Goal: Information Seeking & Learning: Get advice/opinions

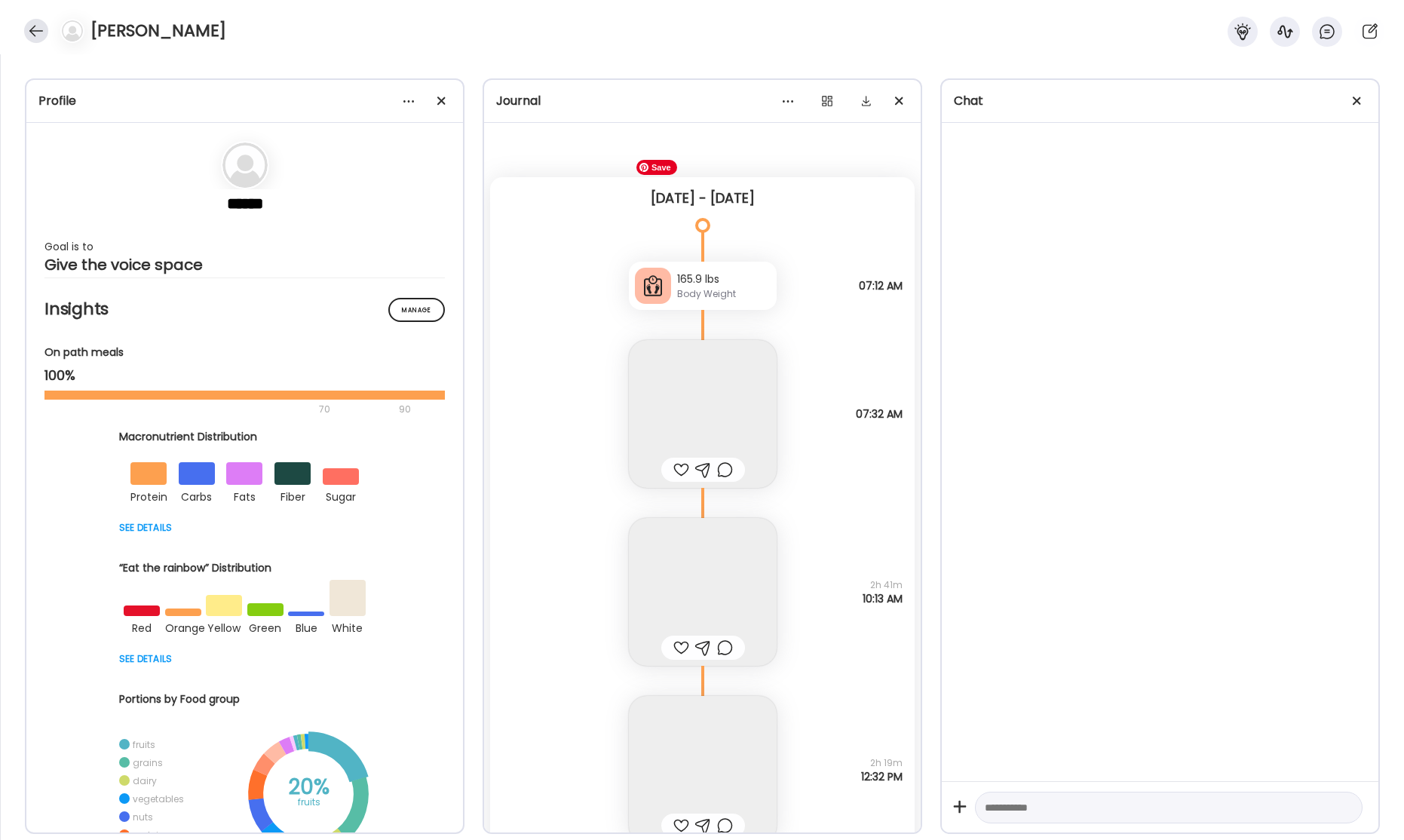
scroll to position [53435, 0]
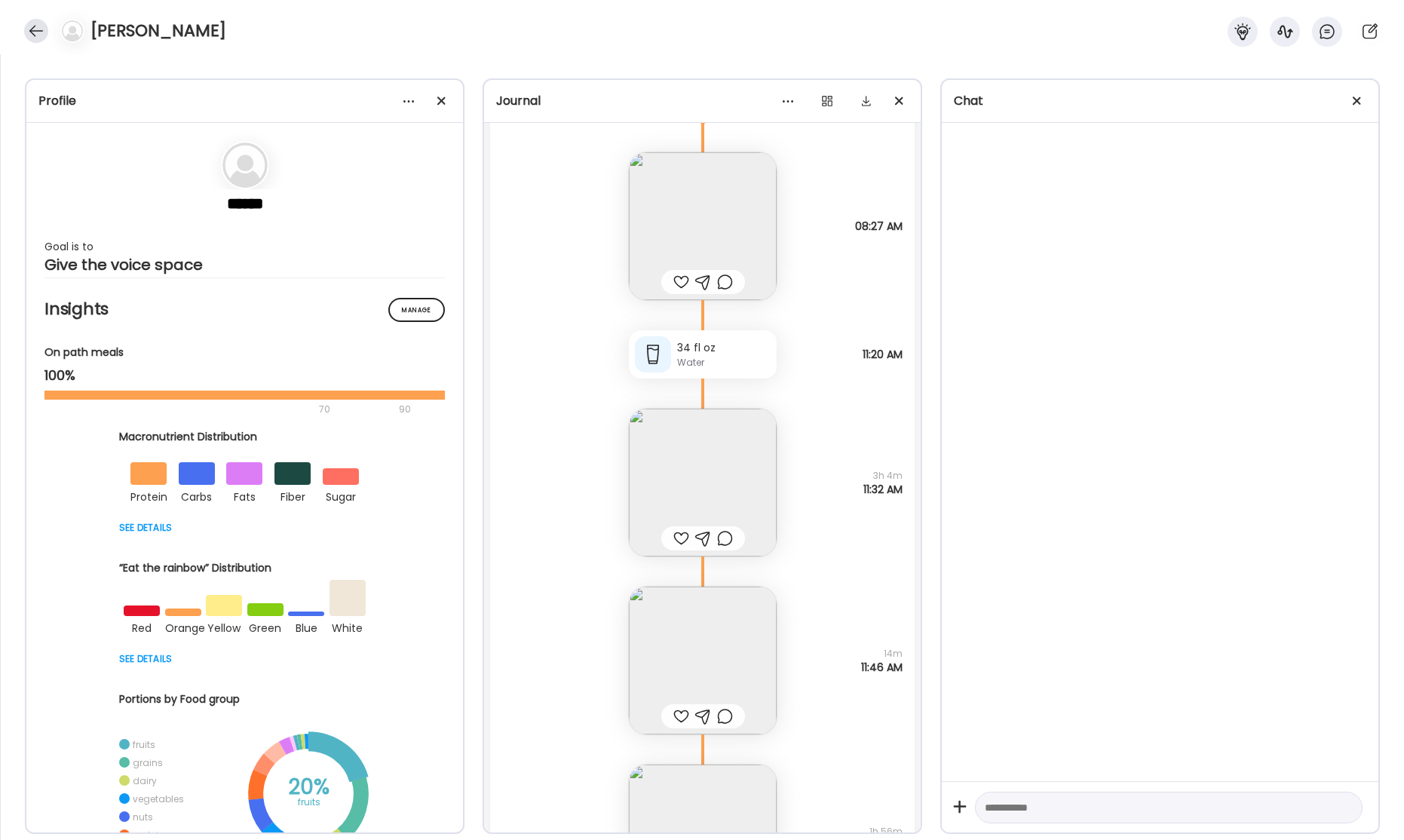
click at [29, 30] on div at bounding box center [36, 31] width 24 height 24
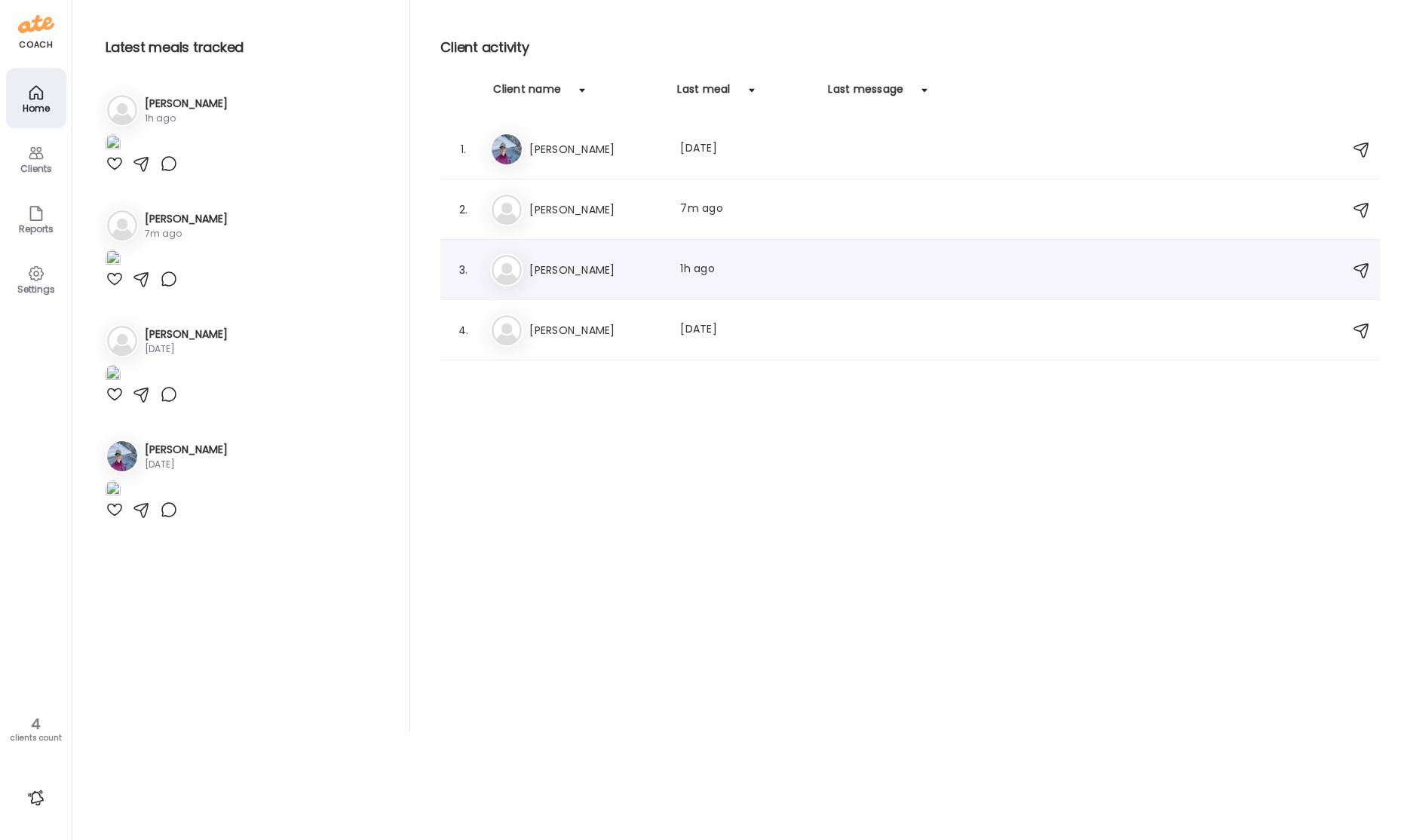
click at [586, 276] on h3 "[PERSON_NAME]" at bounding box center [596, 269] width 133 height 18
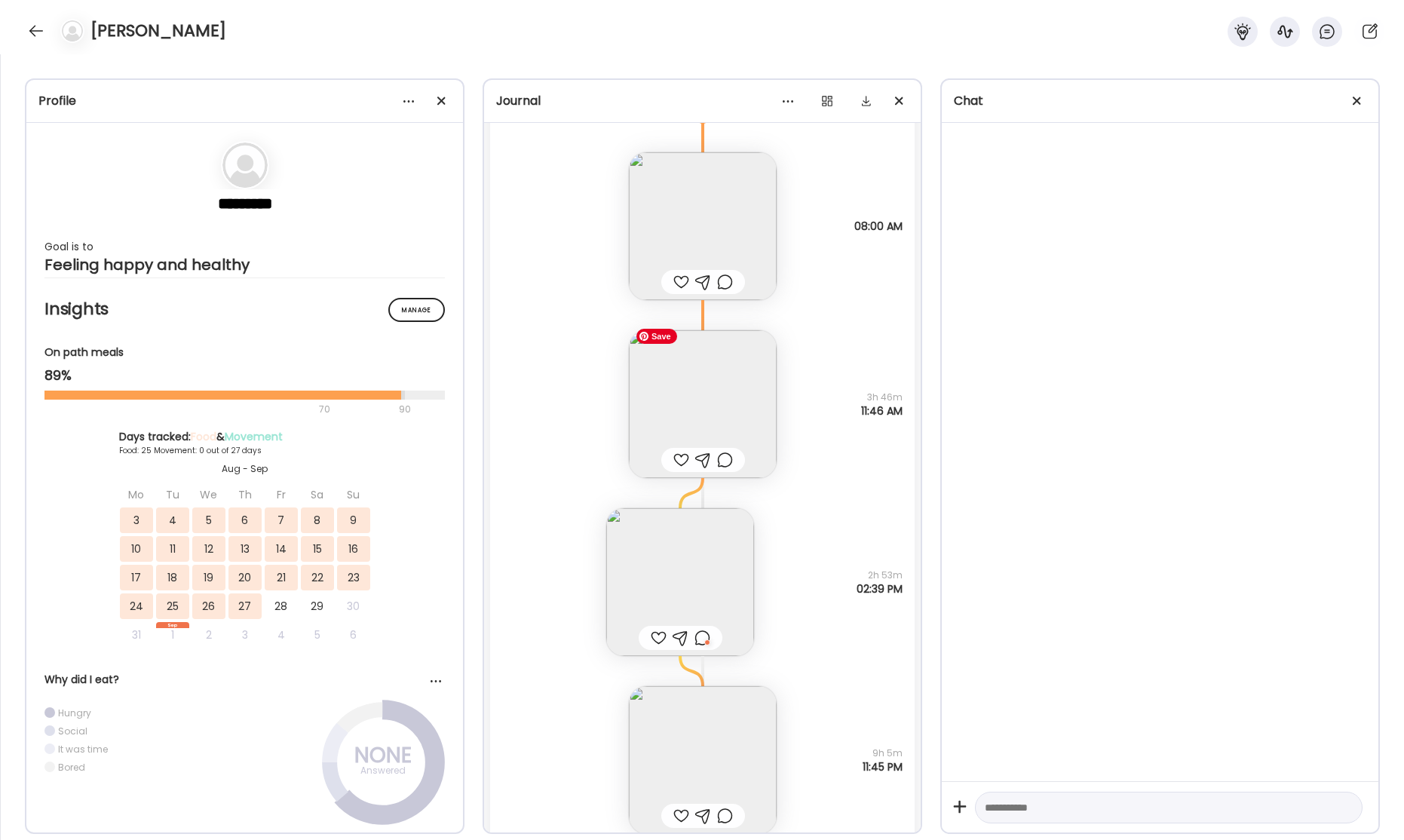
scroll to position [35645, 0]
click at [725, 402] on img at bounding box center [703, 395] width 148 height 148
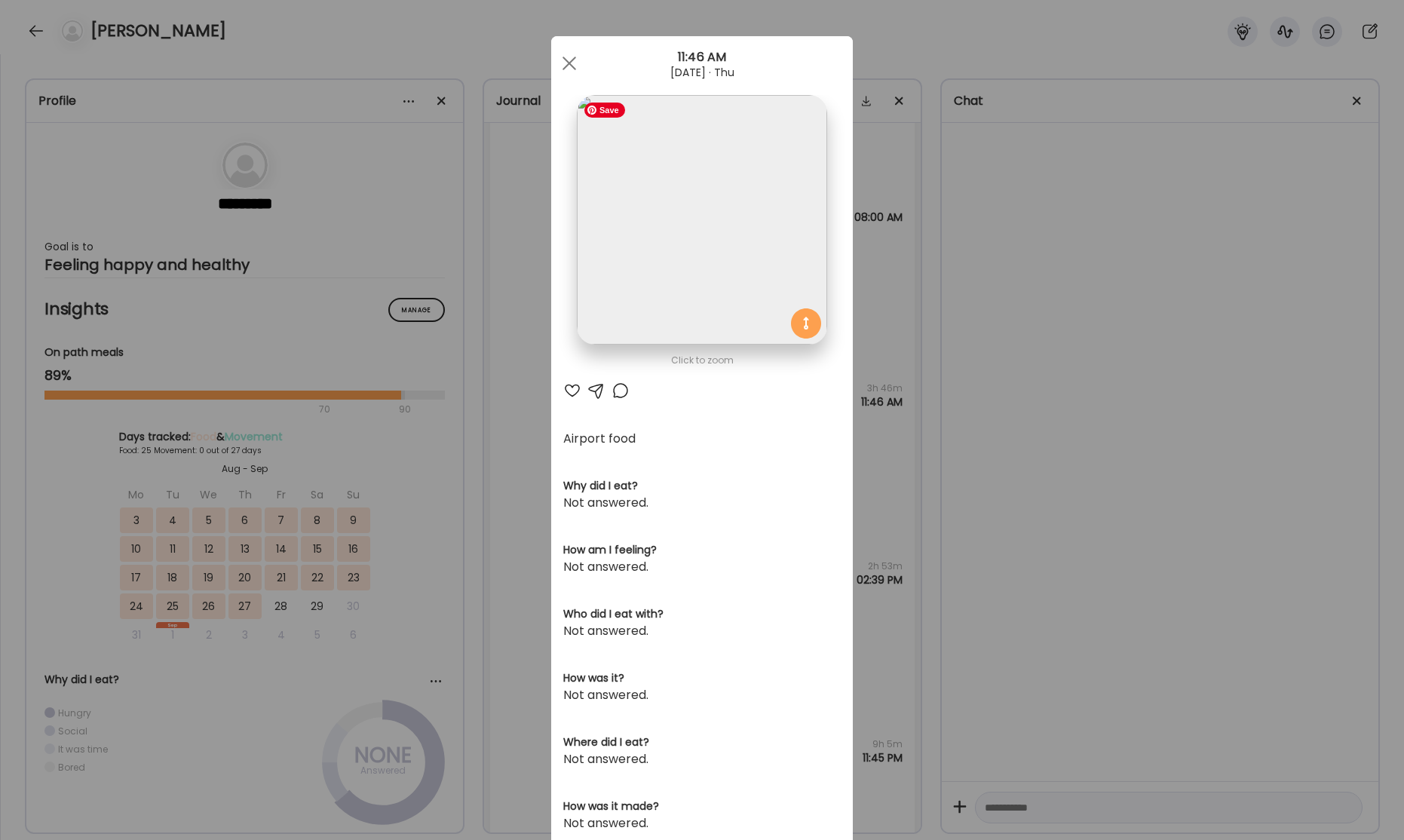
click at [742, 274] on img at bounding box center [702, 220] width 250 height 250
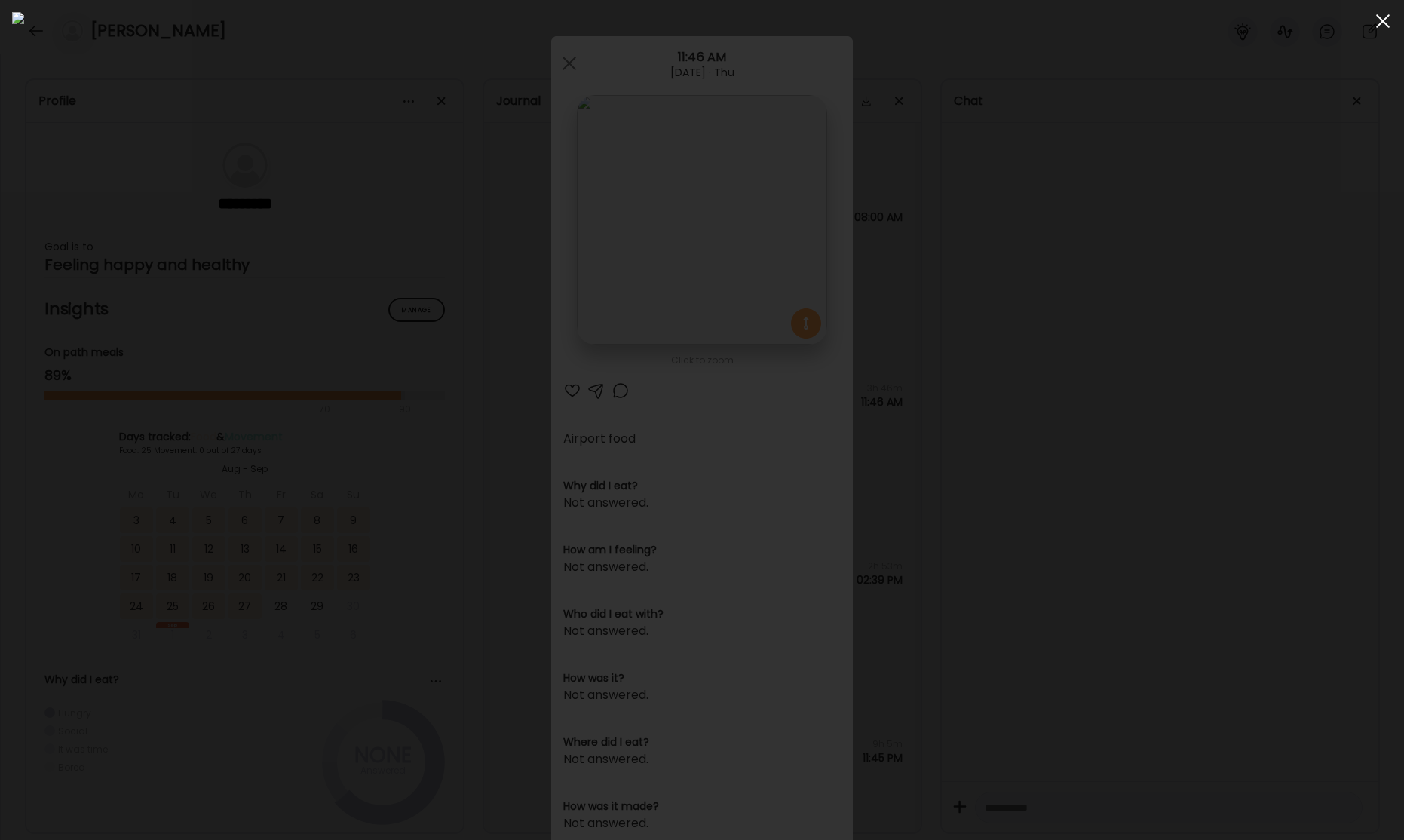
click at [1384, 19] on span at bounding box center [1383, 21] width 13 height 13
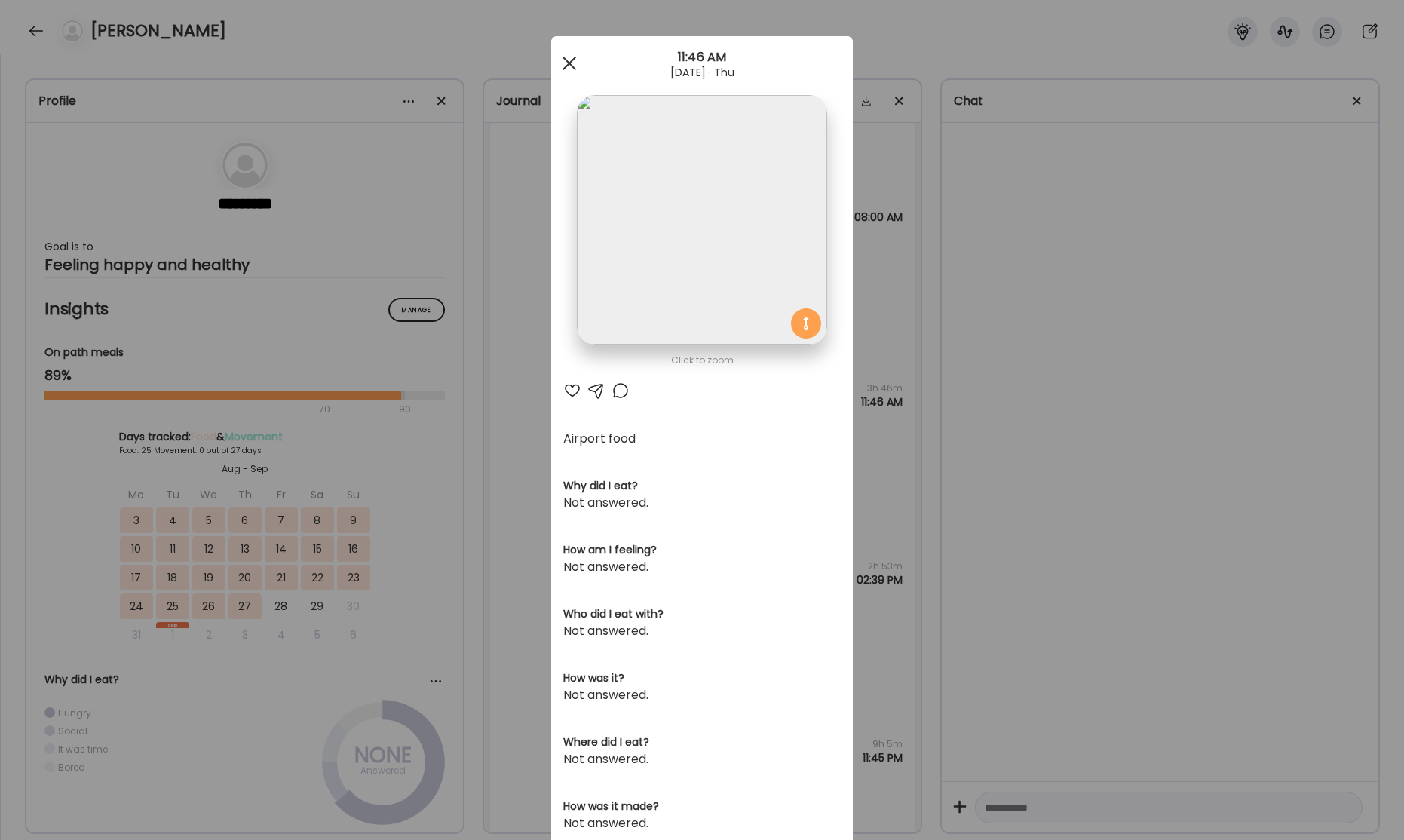
click at [575, 64] on div at bounding box center [568, 62] width 30 height 30
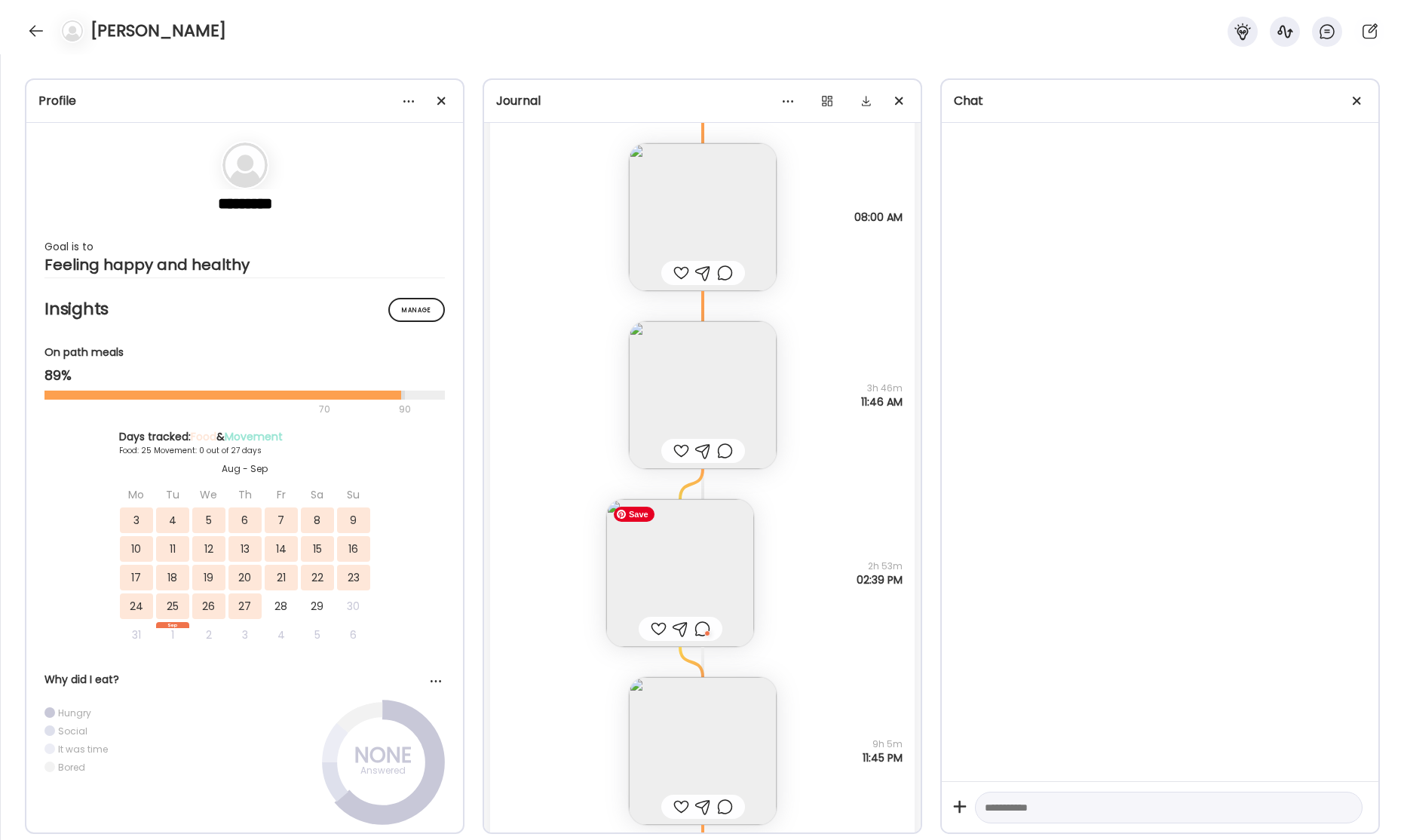
click at [687, 569] on img at bounding box center [681, 573] width 148 height 148
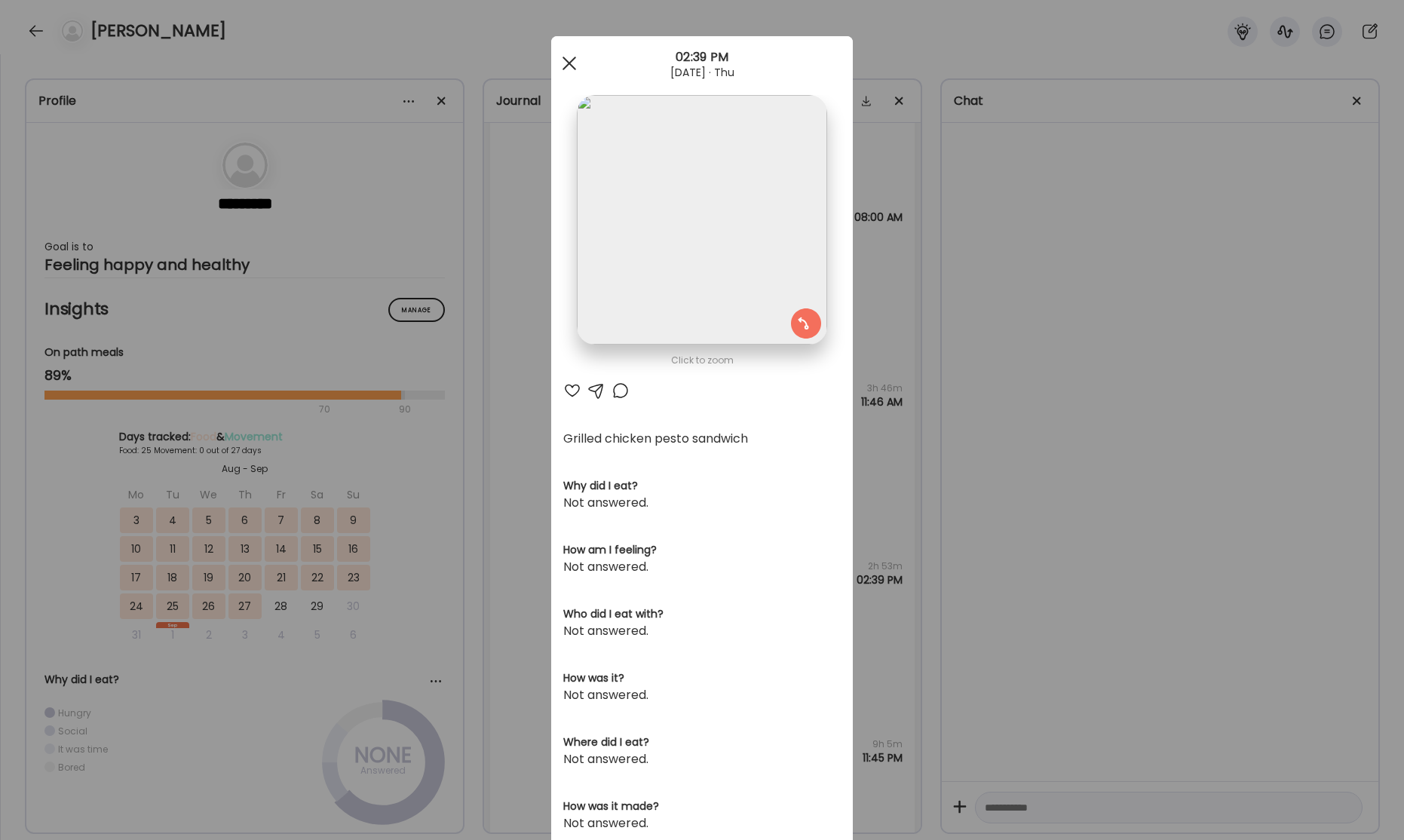
click at [571, 62] on span at bounding box center [569, 63] width 13 height 13
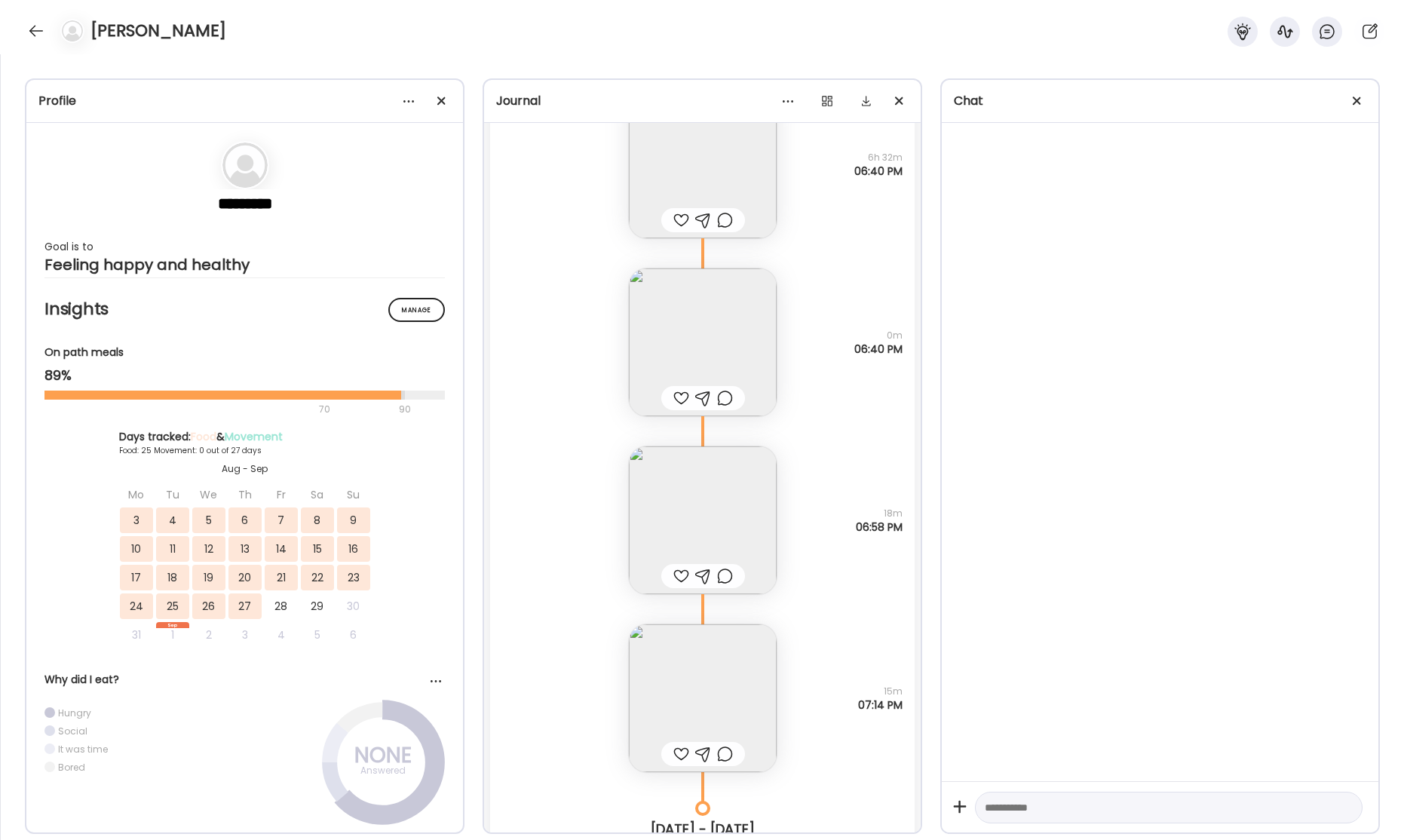
scroll to position [34798, 0]
click at [721, 329] on img at bounding box center [703, 337] width 148 height 148
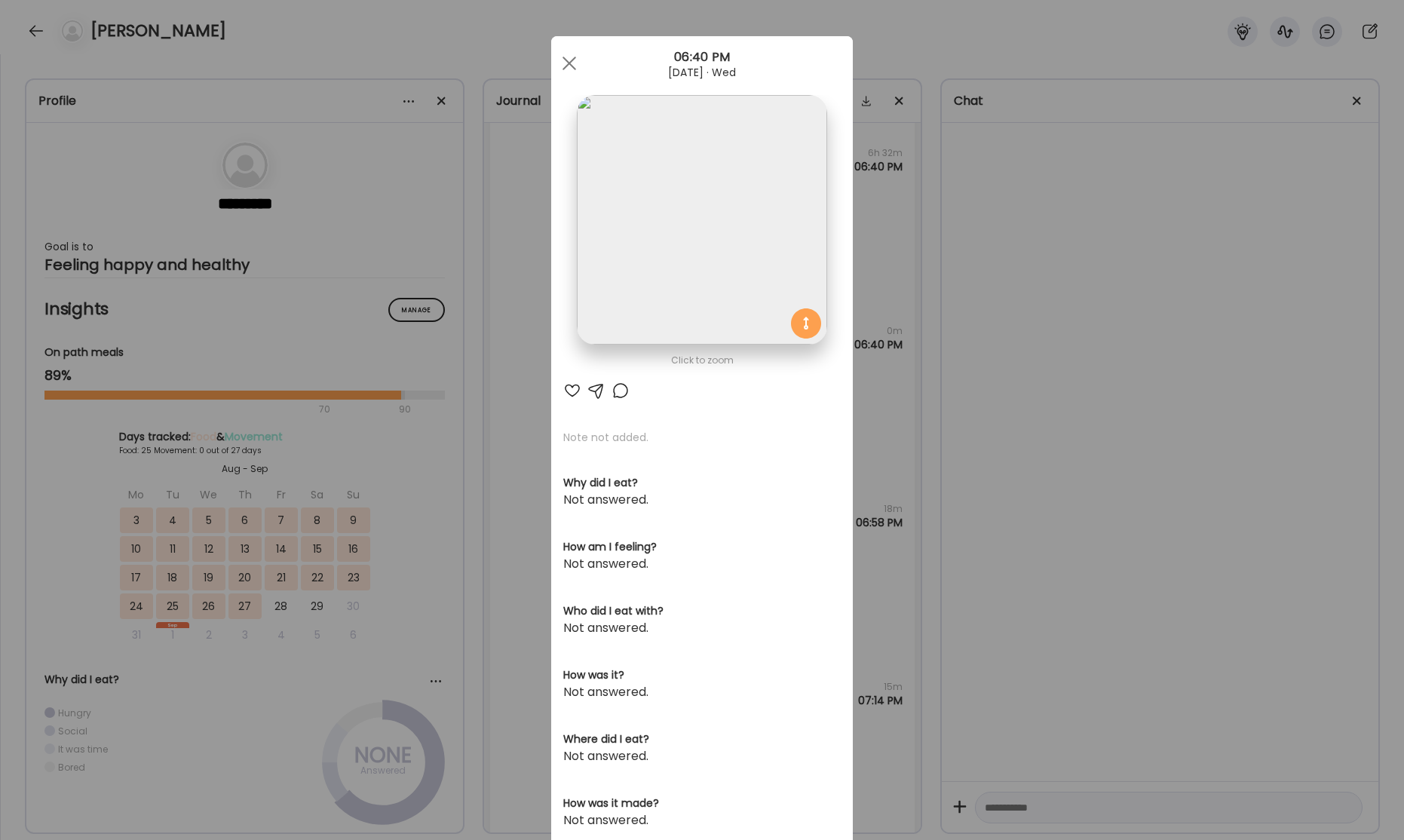
click at [725, 312] on img at bounding box center [702, 220] width 250 height 250
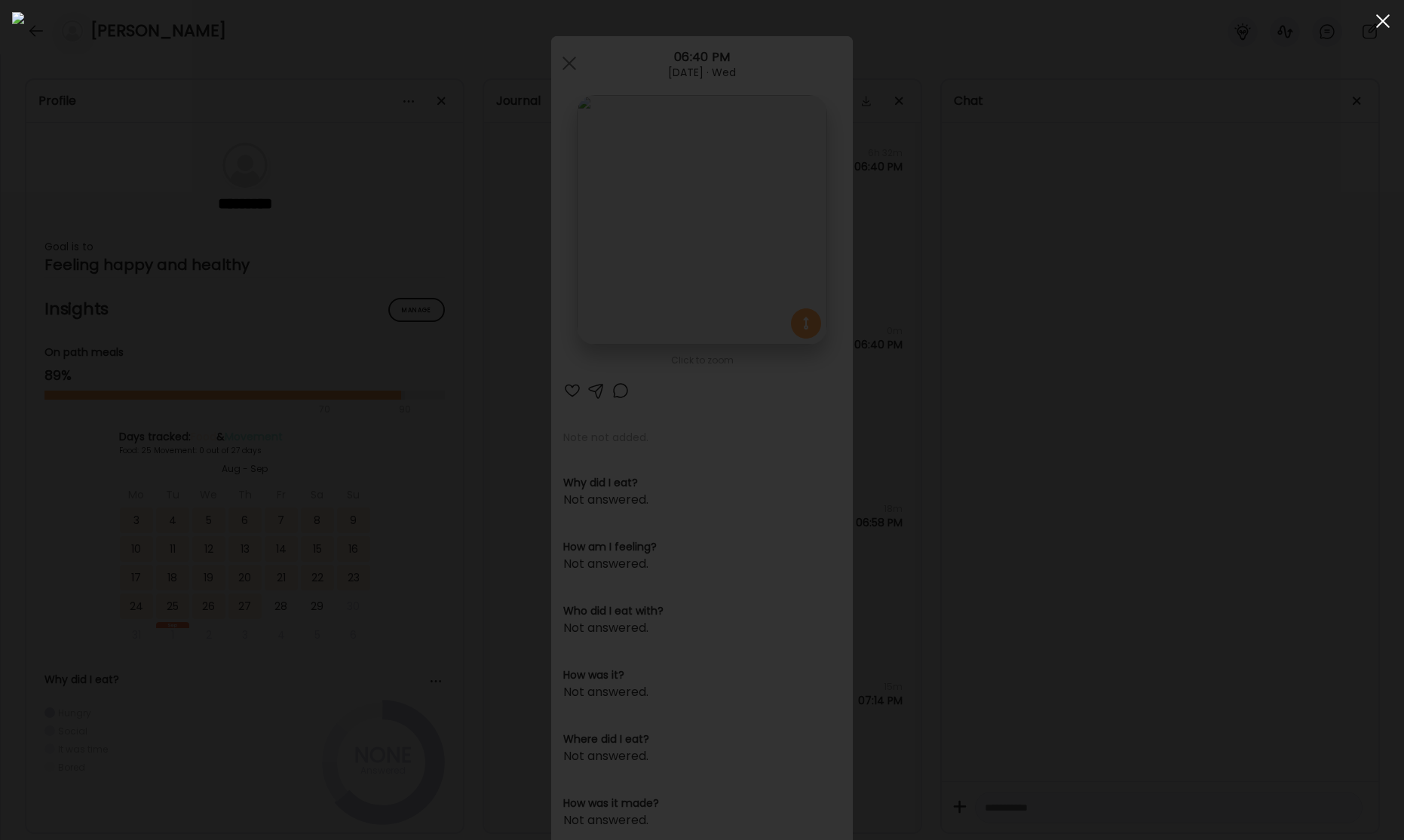
click at [1381, 26] on div at bounding box center [1383, 20] width 30 height 30
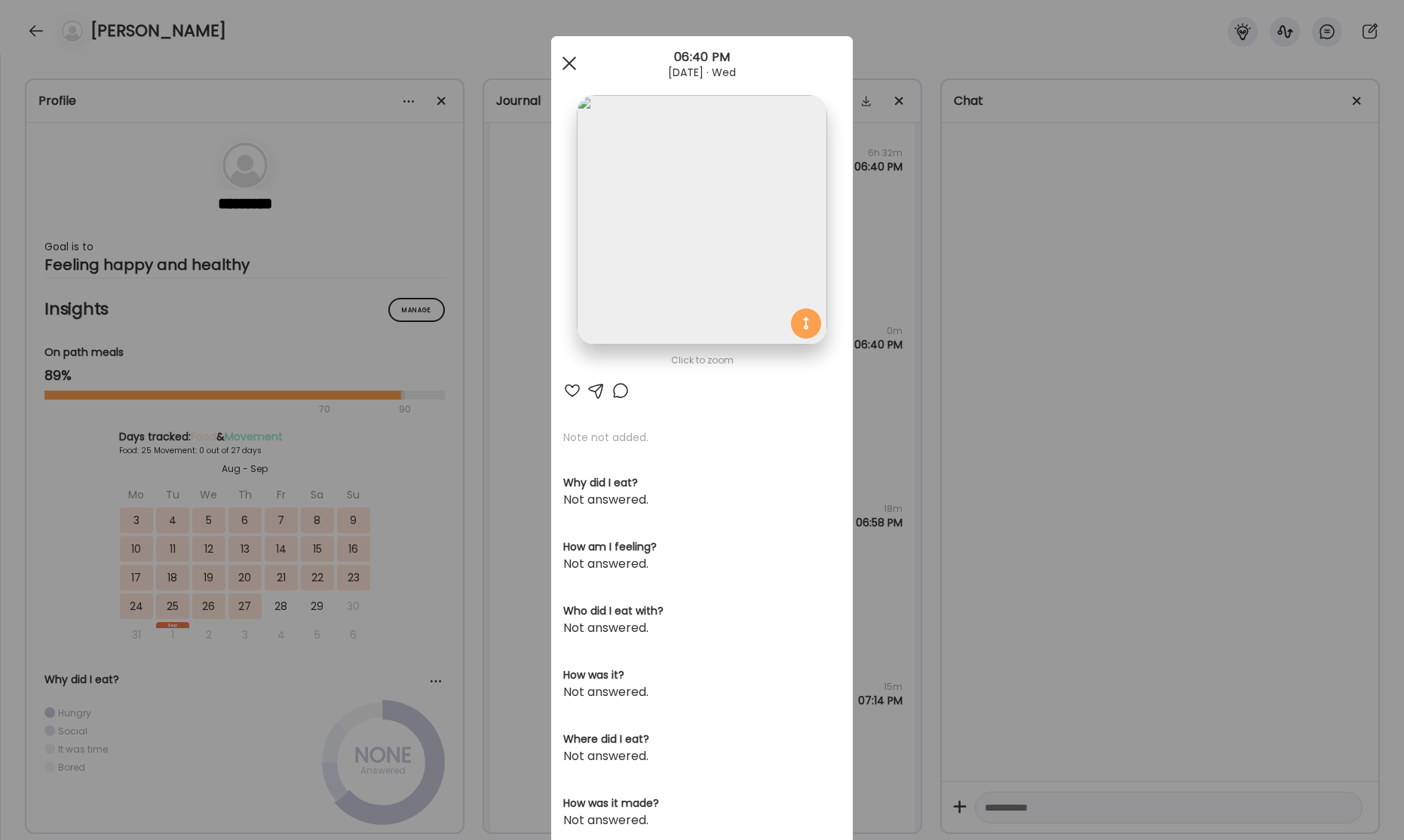
click at [572, 67] on span at bounding box center [569, 63] width 13 height 13
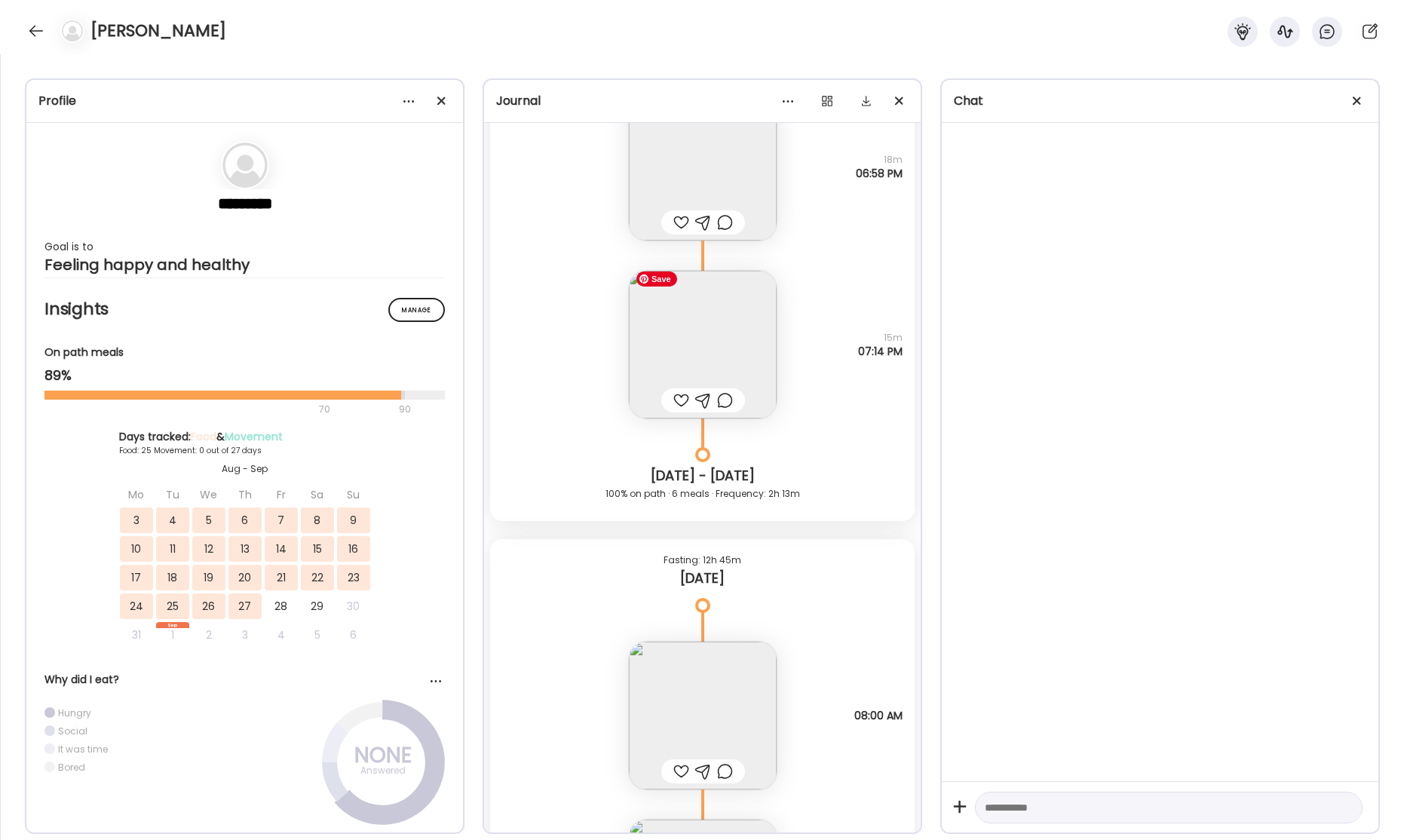
scroll to position [35763, 0]
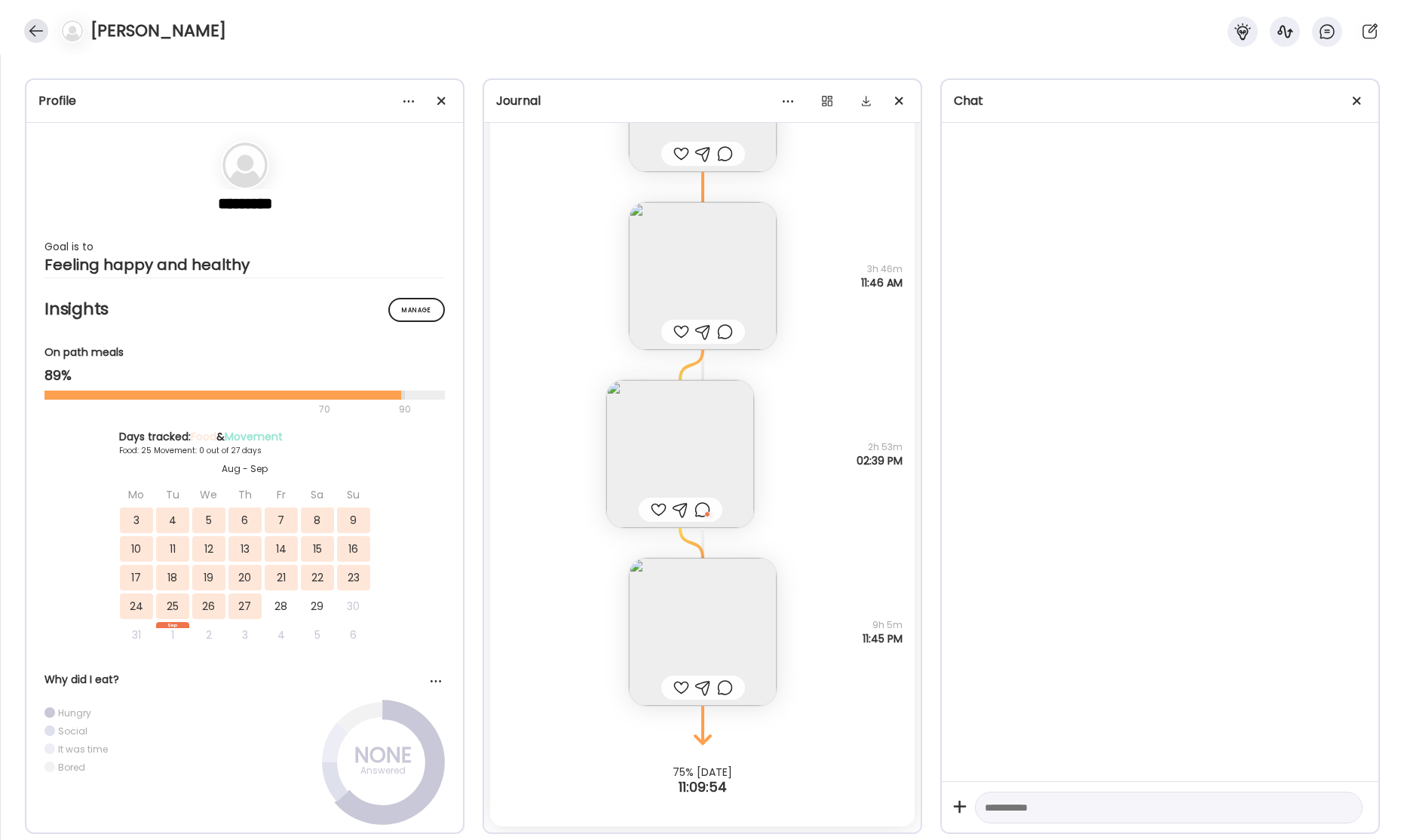
click at [39, 32] on div at bounding box center [36, 31] width 24 height 24
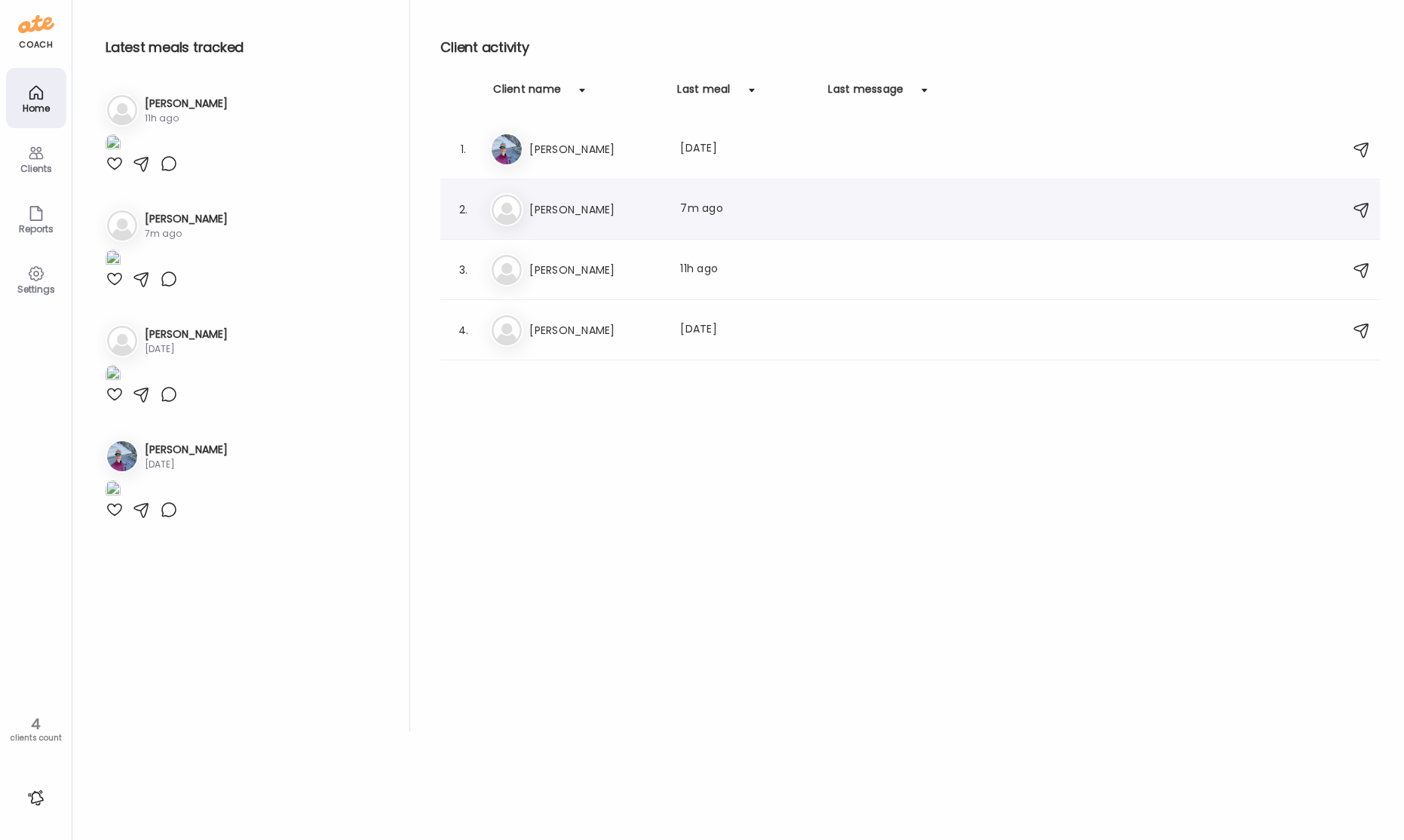
click at [549, 210] on h3 "[PERSON_NAME]" at bounding box center [596, 210] width 133 height 18
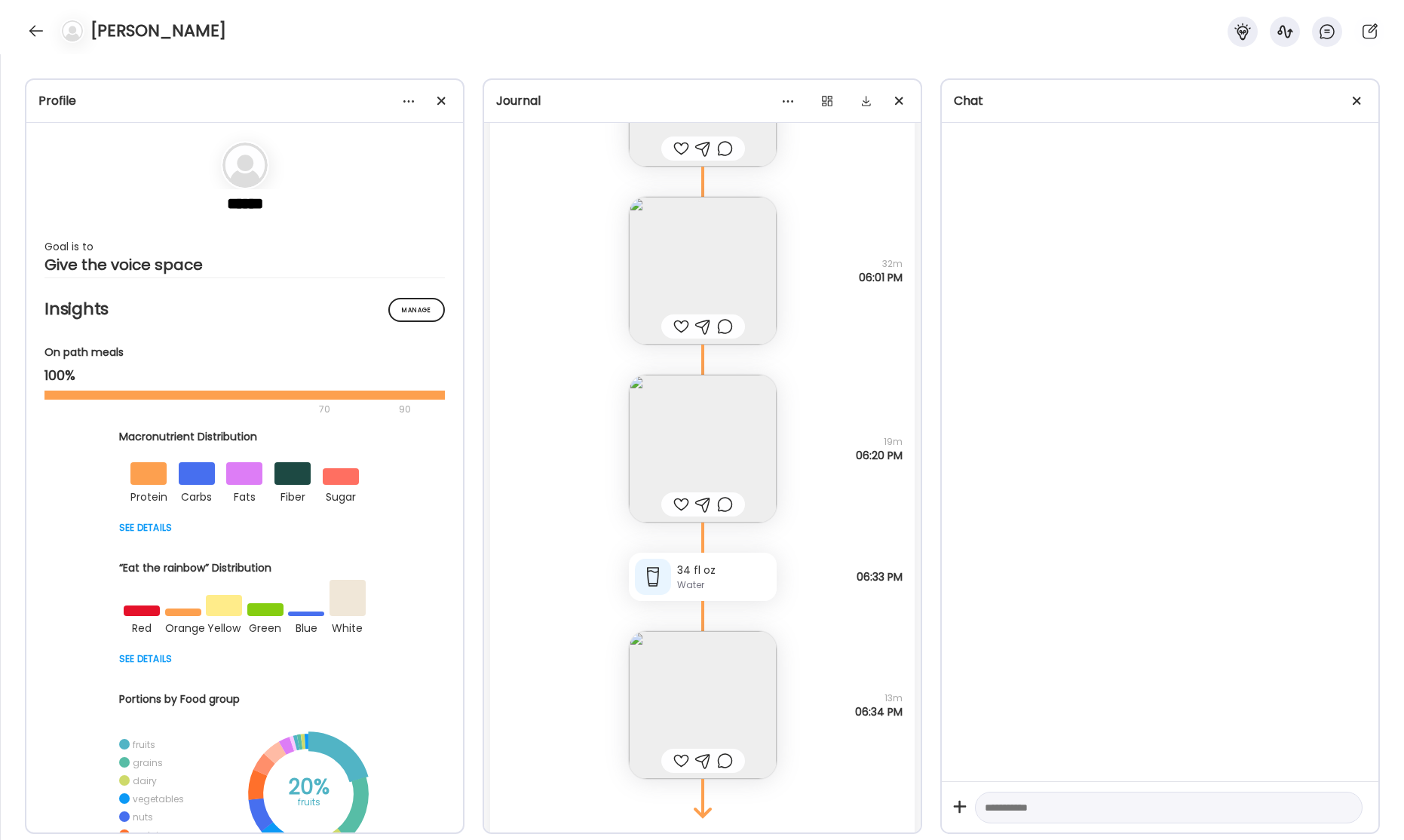
scroll to position [54645, 0]
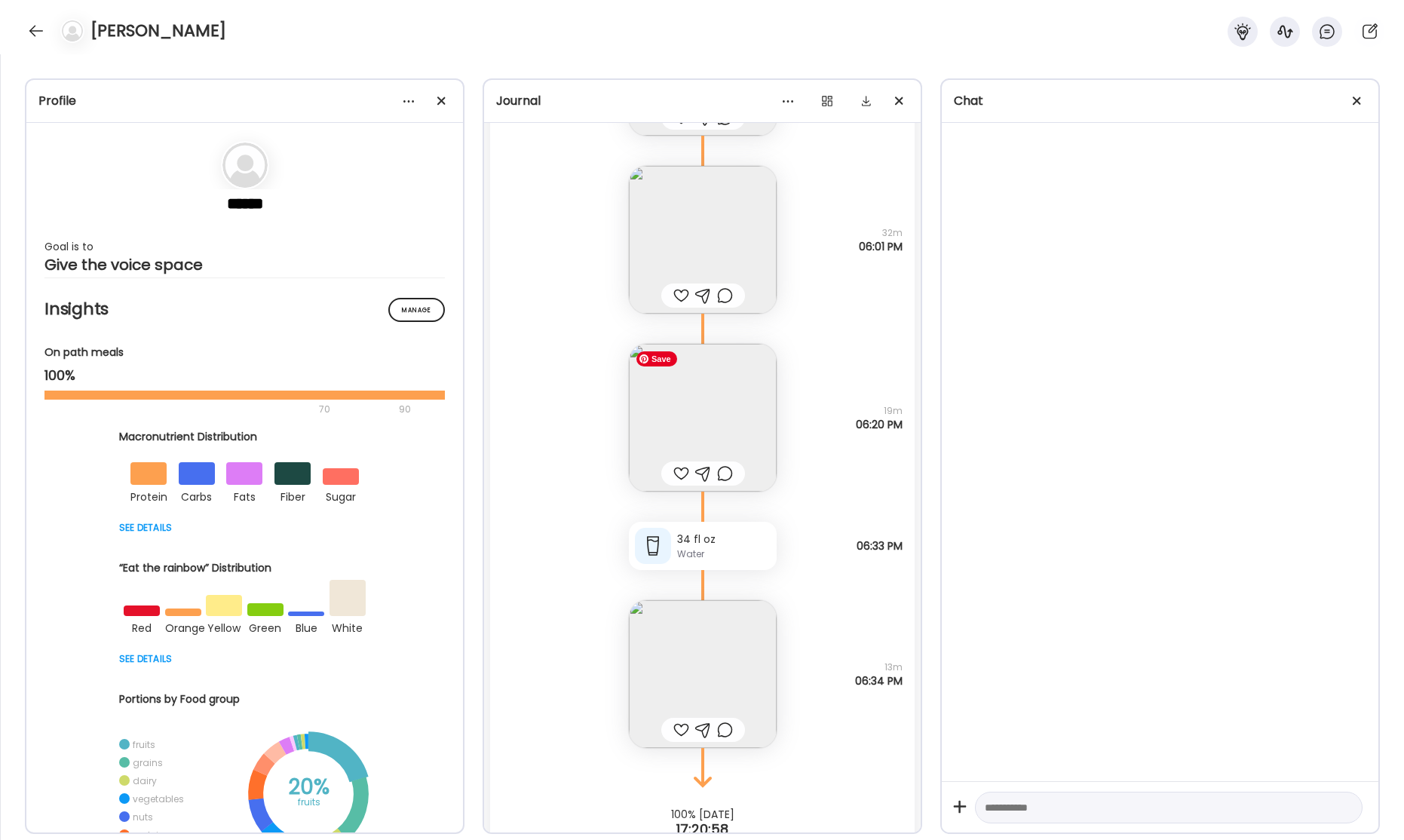
click at [732, 386] on img at bounding box center [703, 418] width 148 height 148
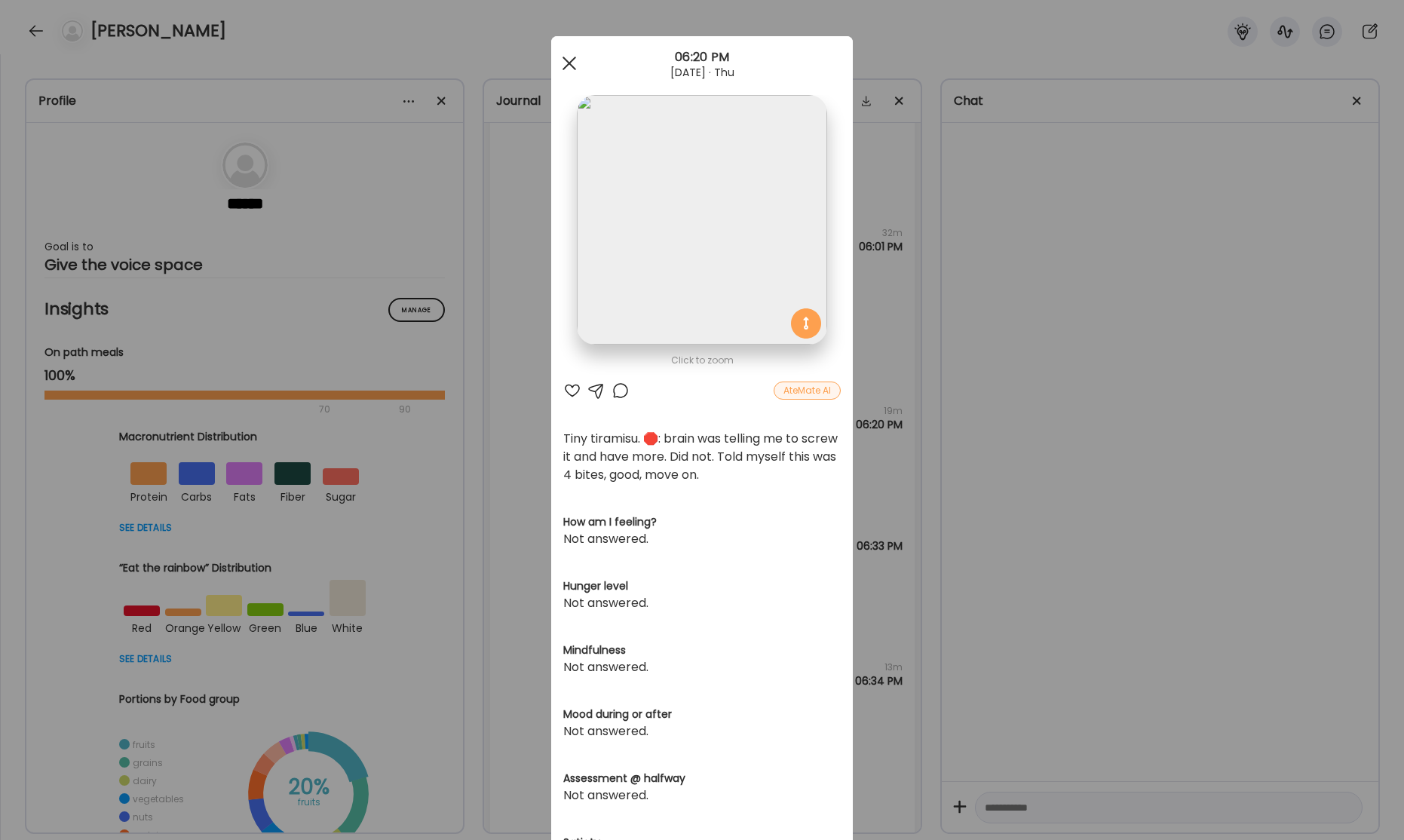
click at [575, 67] on div at bounding box center [568, 62] width 30 height 30
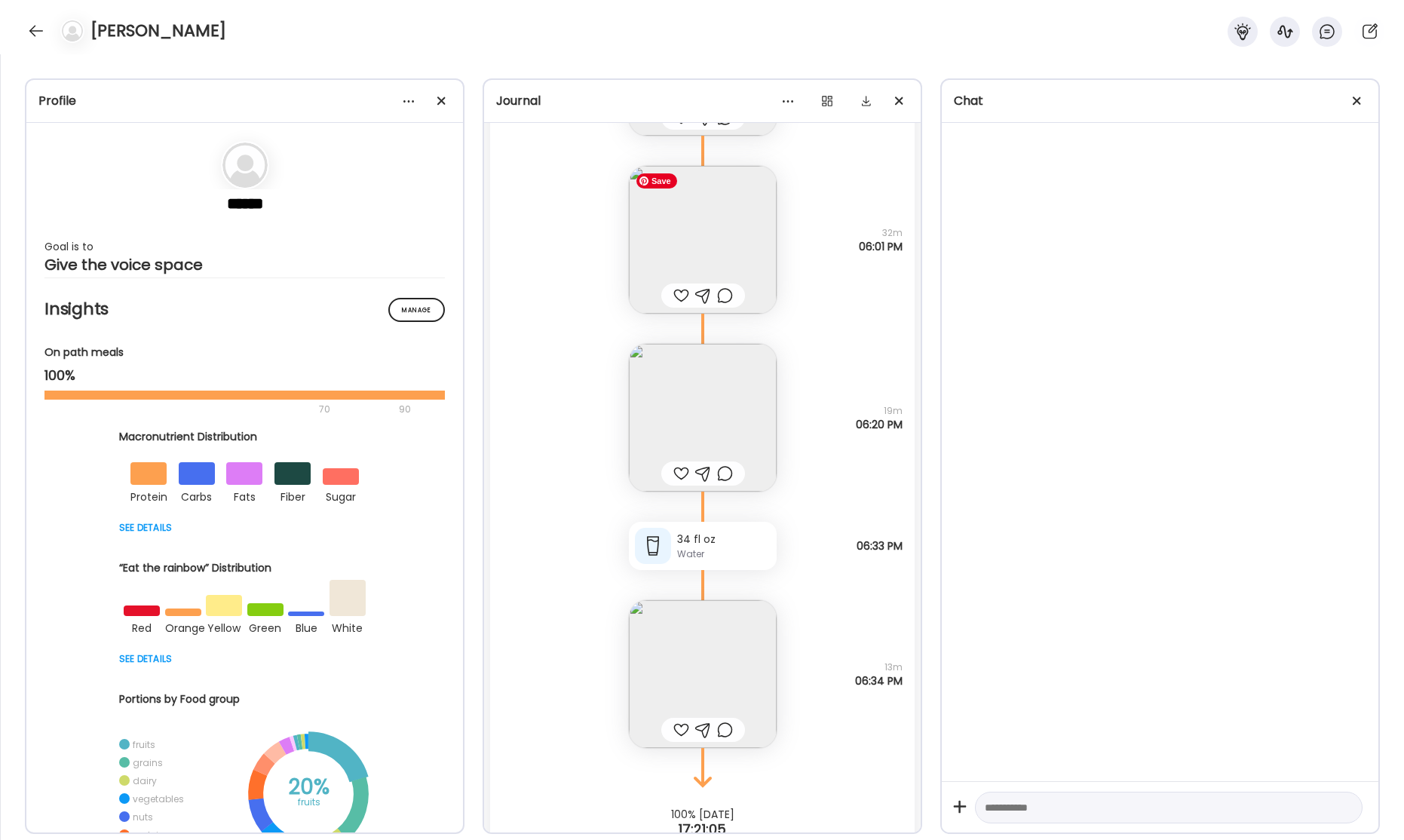
click at [733, 257] on img at bounding box center [703, 240] width 148 height 148
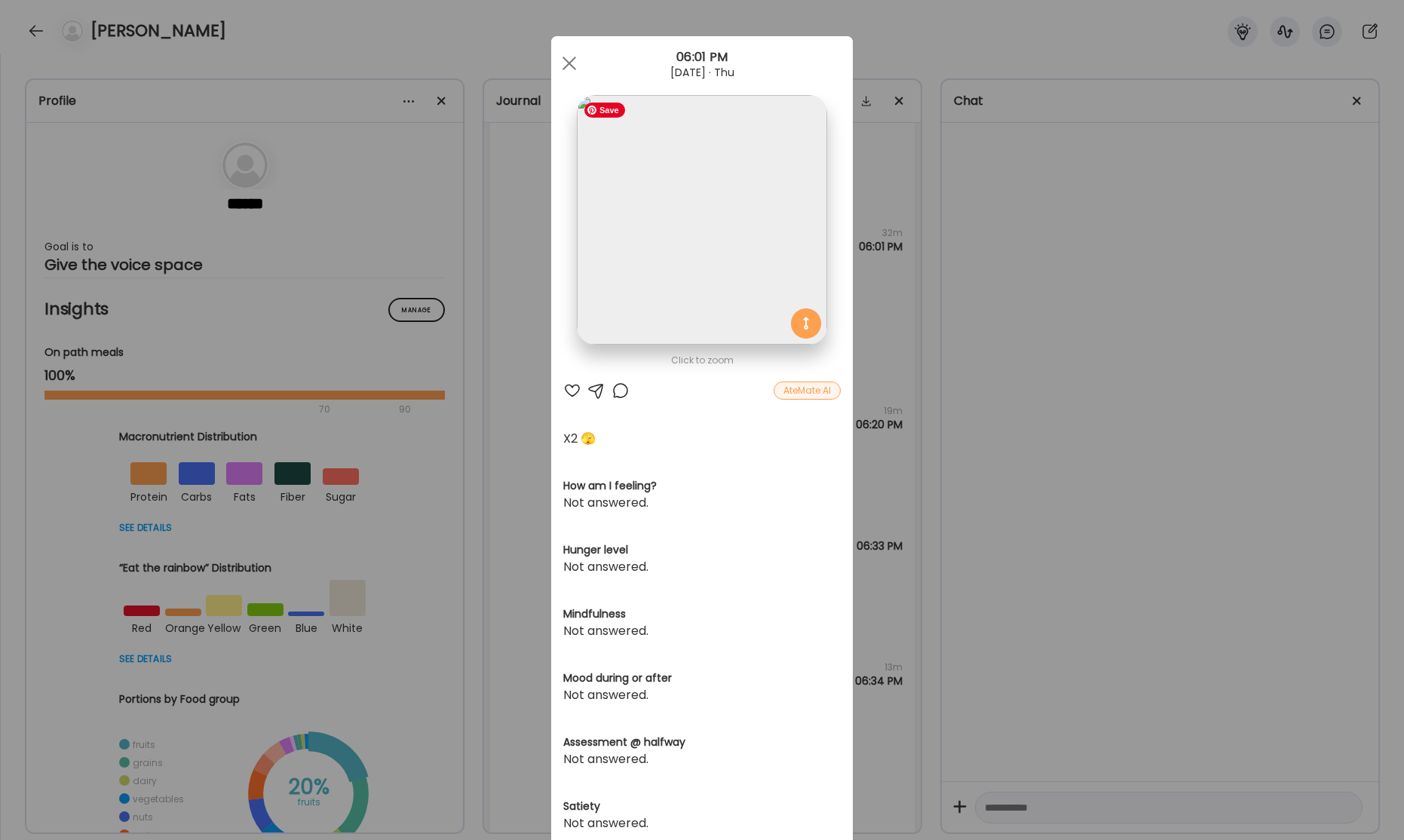
click at [765, 260] on img at bounding box center [702, 220] width 250 height 250
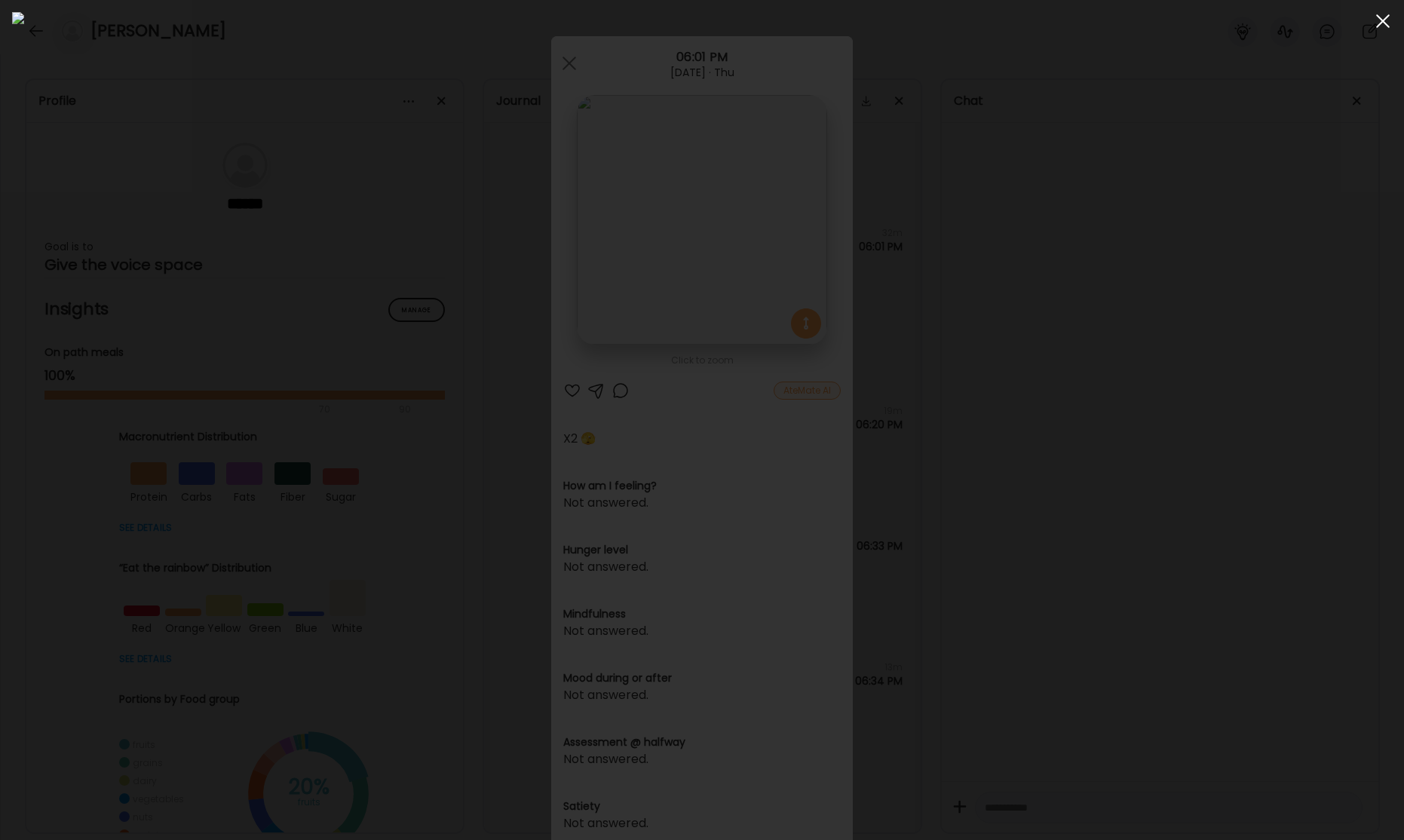
click at [1379, 26] on span at bounding box center [1383, 21] width 13 height 13
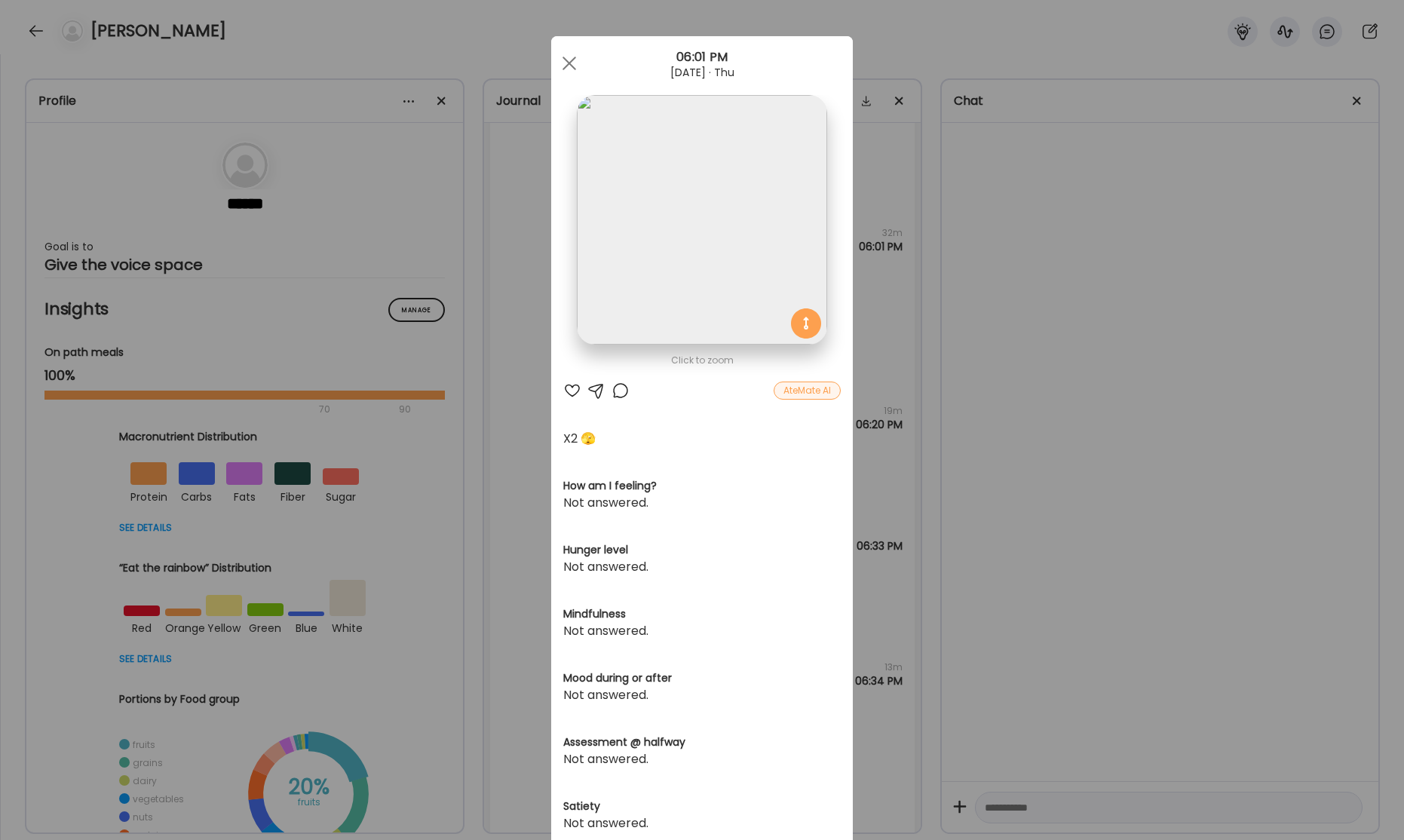
click at [568, 64] on span at bounding box center [569, 63] width 13 height 13
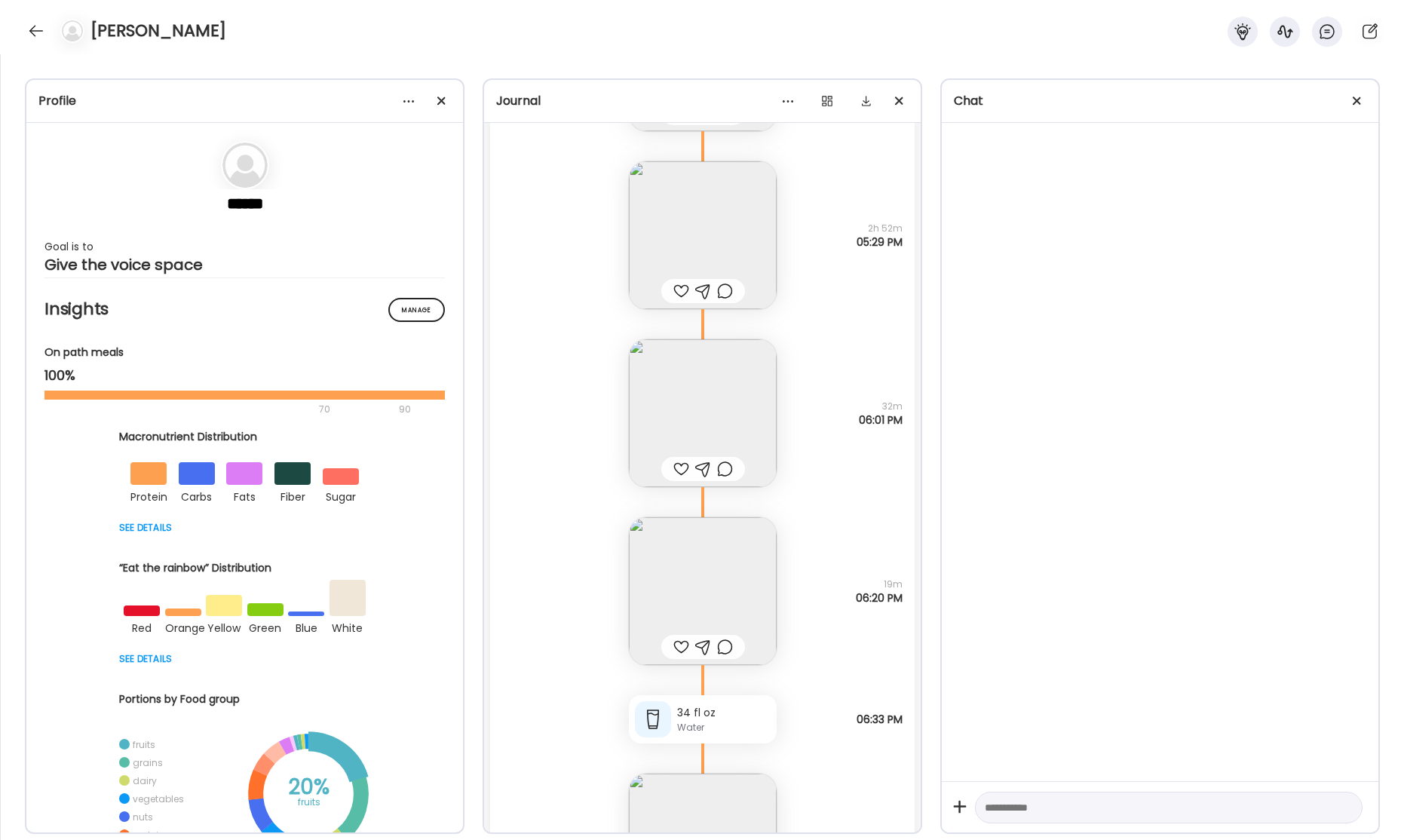
scroll to position [54528, 0]
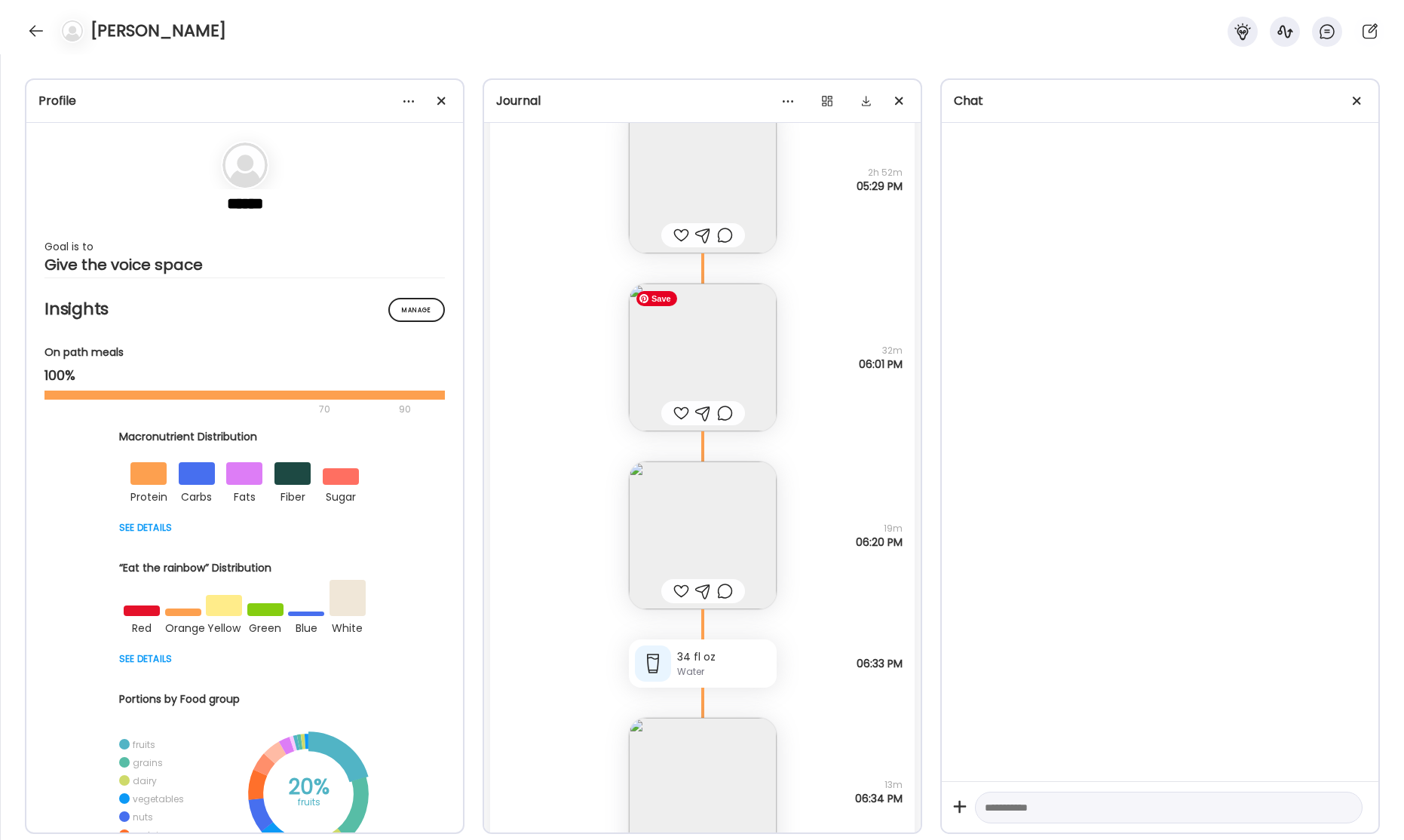
click at [736, 330] on img at bounding box center [703, 358] width 148 height 148
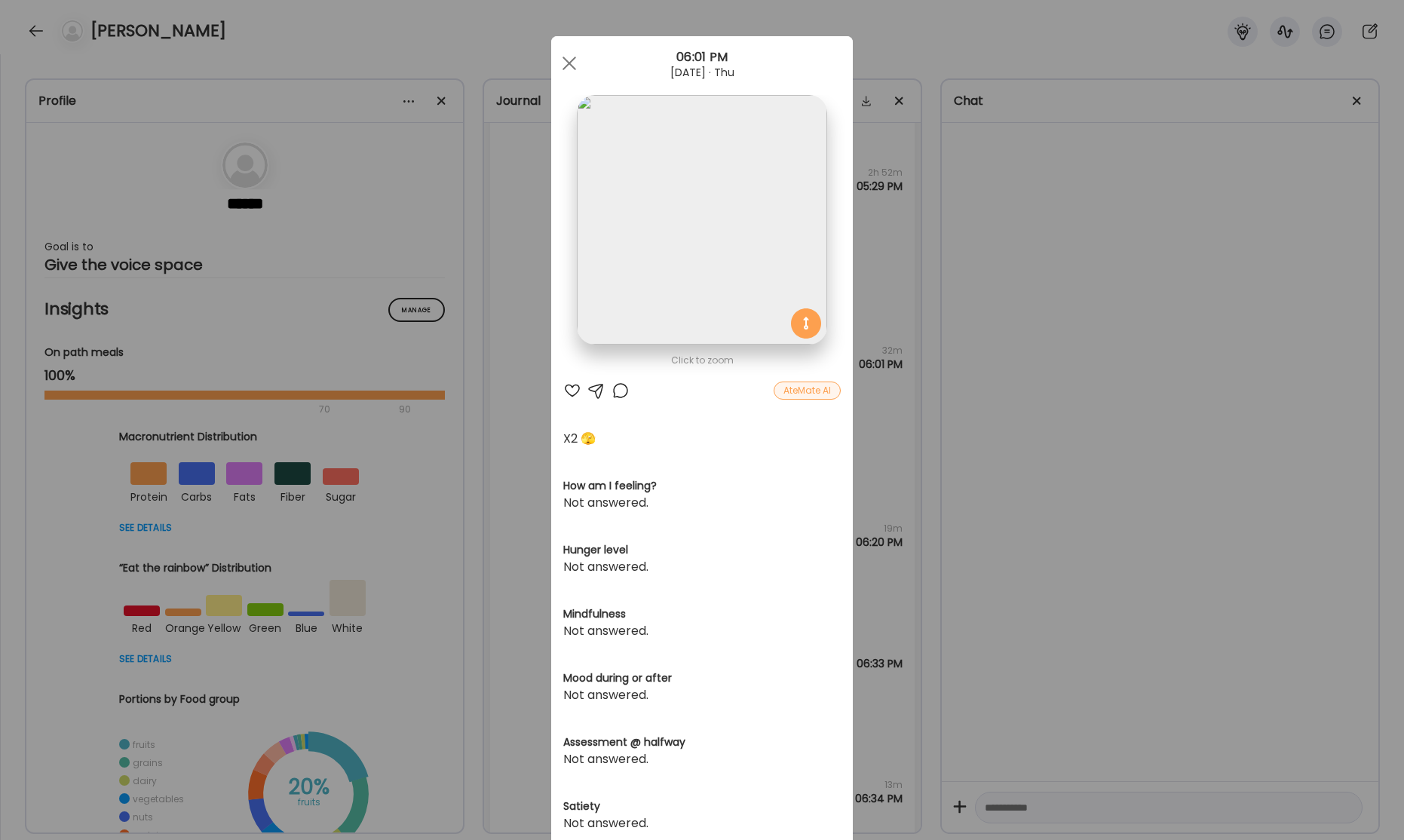
click at [723, 281] on img at bounding box center [702, 220] width 250 height 250
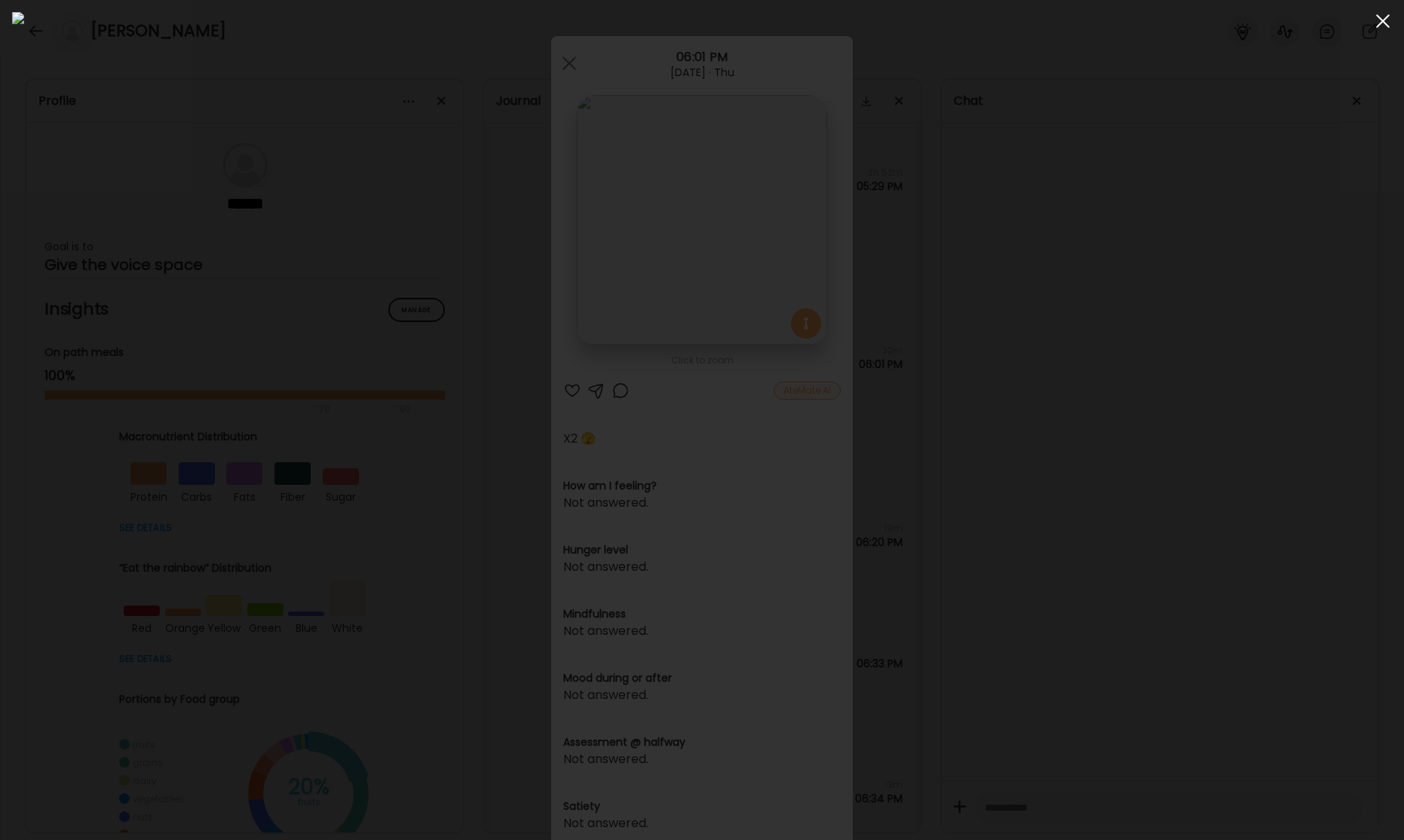
click at [1386, 20] on div at bounding box center [1383, 20] width 30 height 30
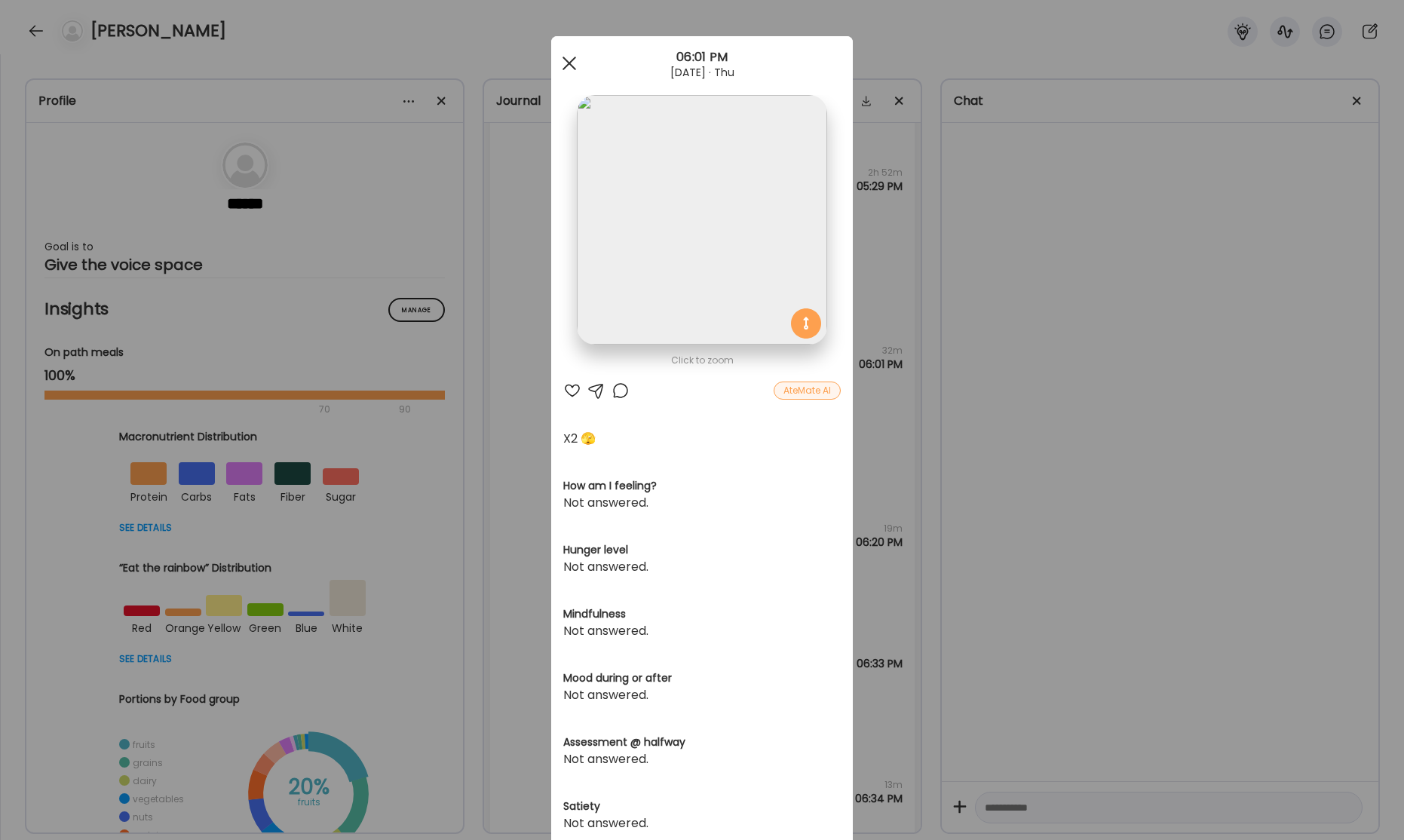
click at [575, 67] on span at bounding box center [569, 63] width 13 height 13
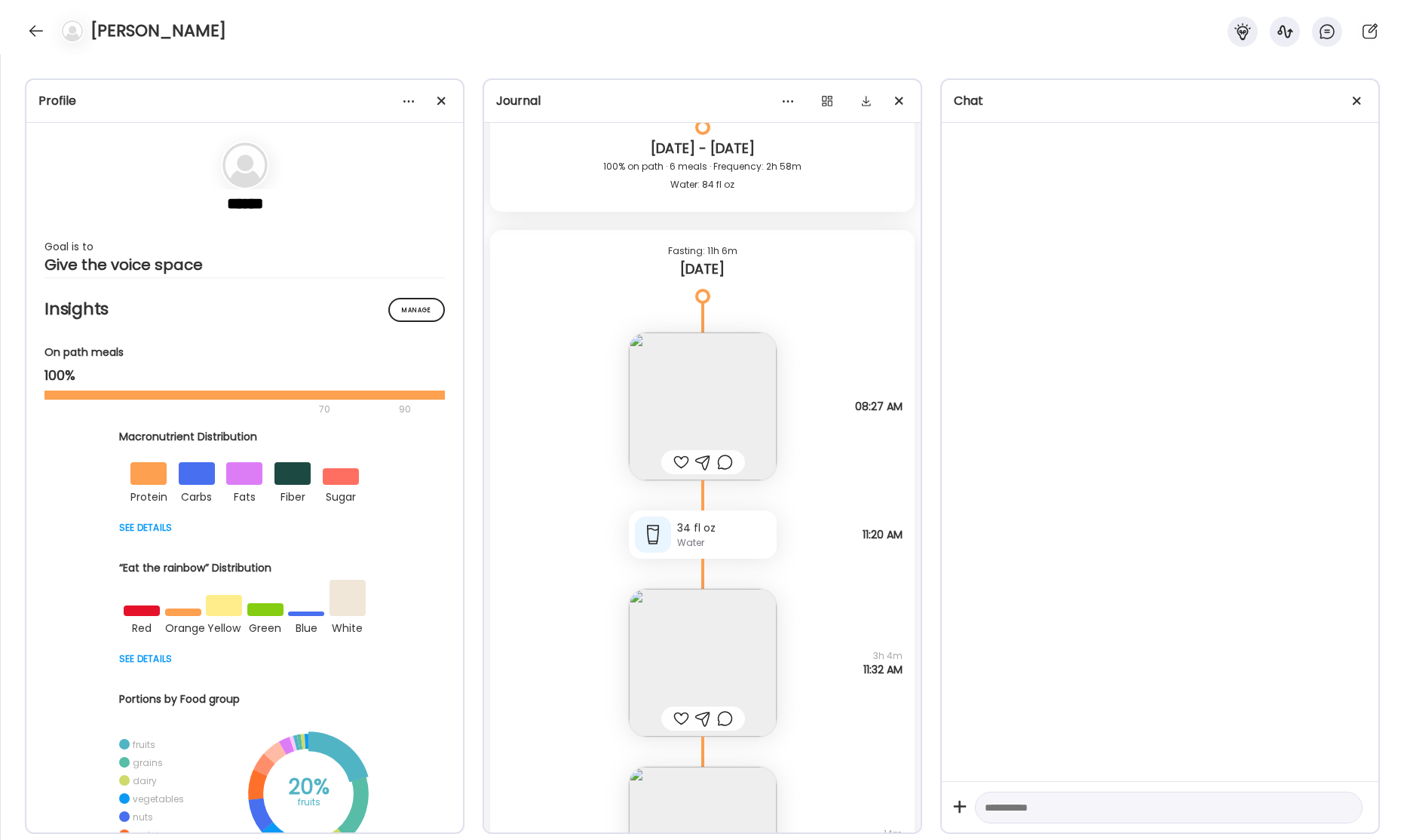
scroll to position [53176, 0]
